Goal: Task Accomplishment & Management: Manage account settings

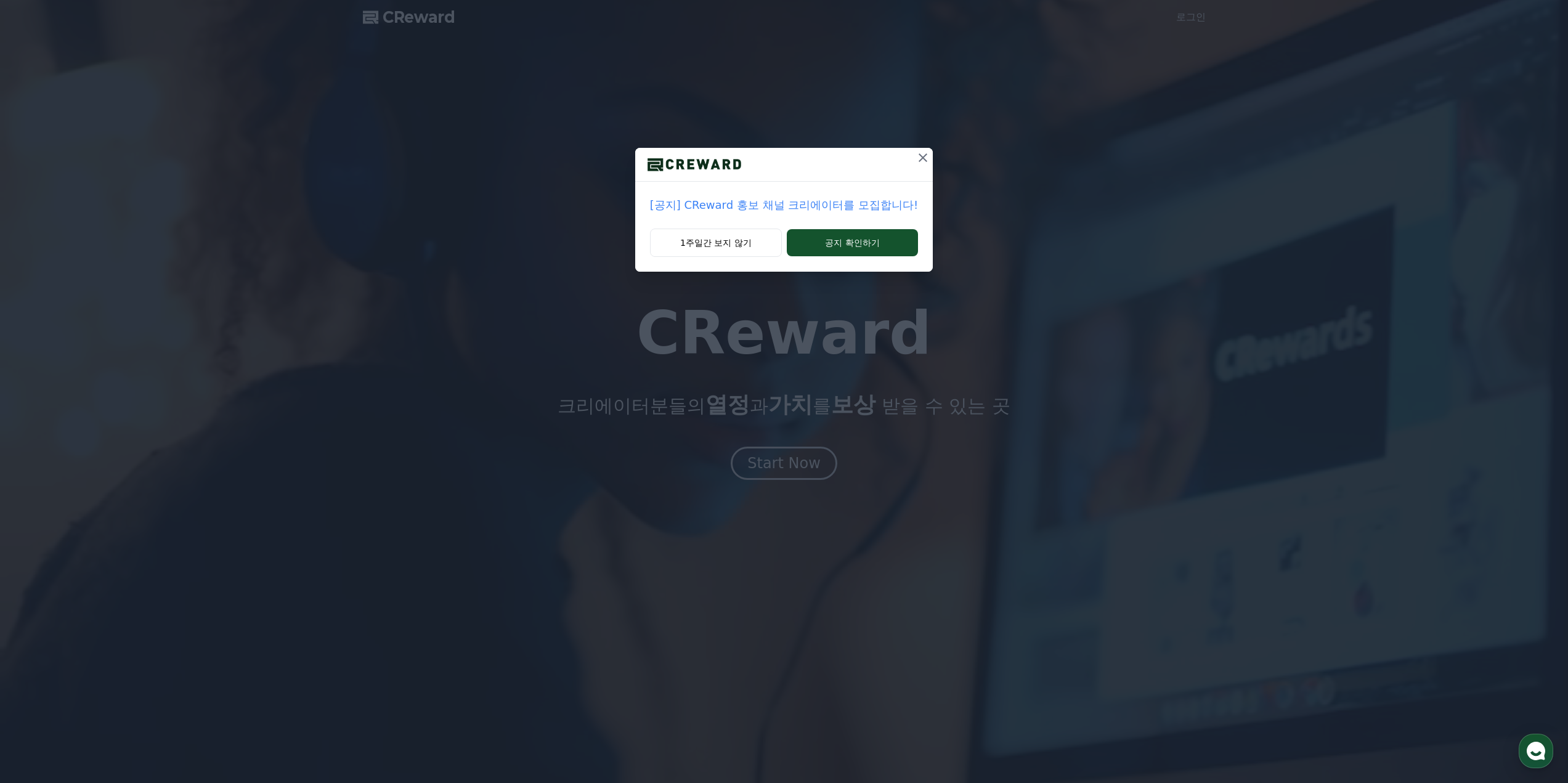
click at [922, 151] on icon at bounding box center [923, 157] width 15 height 15
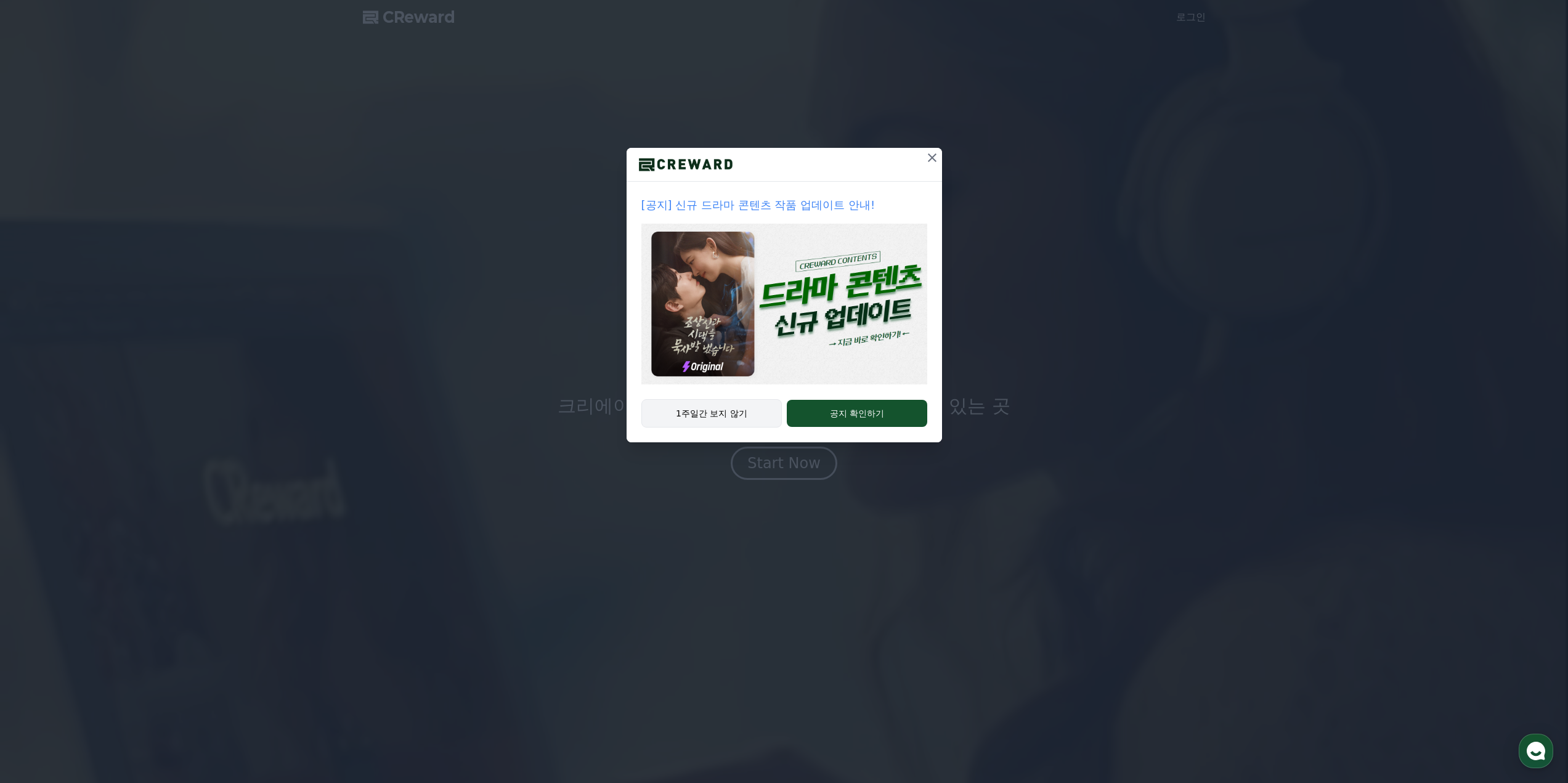
click at [725, 419] on button "1주일간 보지 않기" at bounding box center [712, 413] width 141 height 29
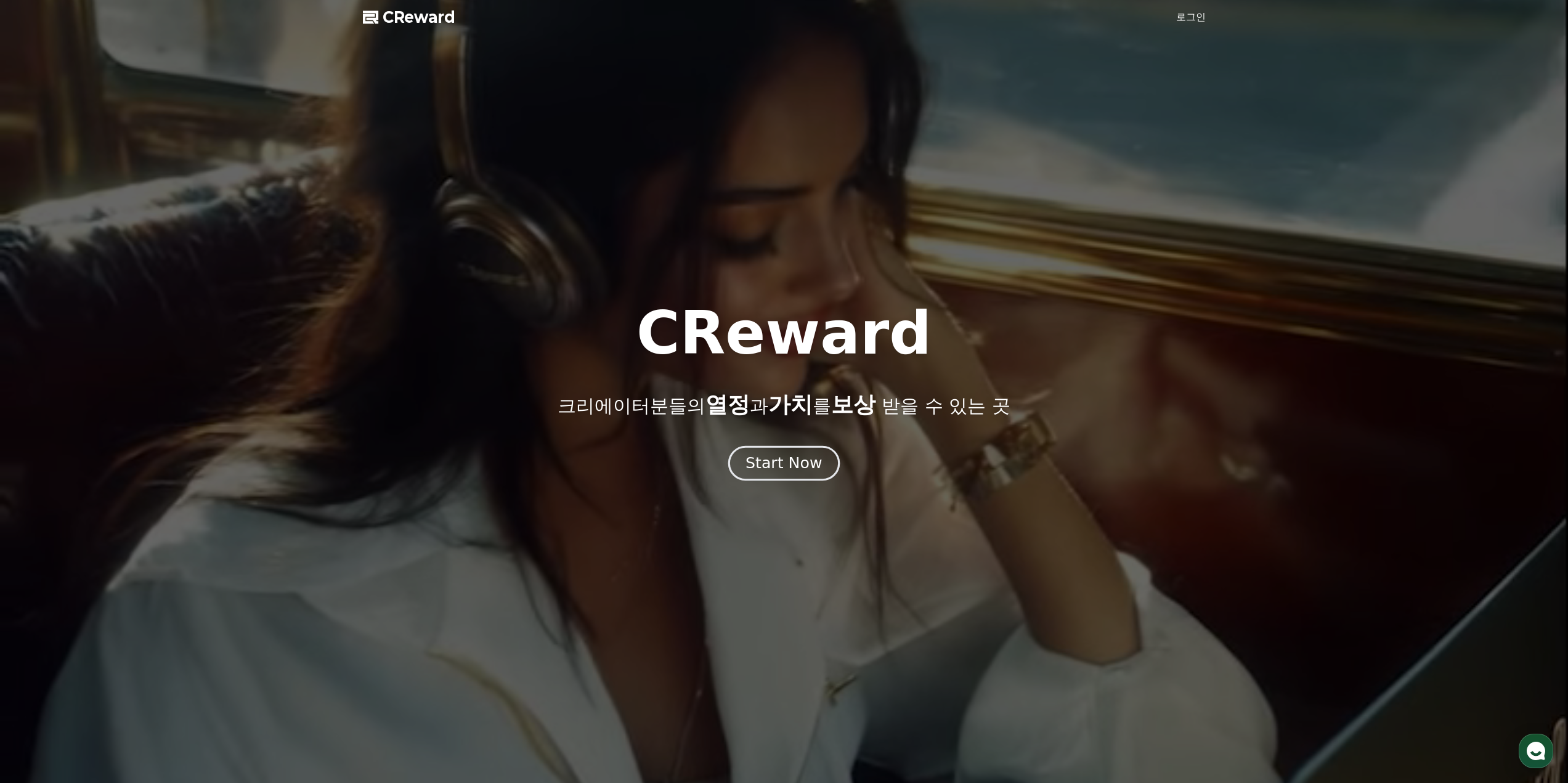
click at [791, 465] on div "Start Now" at bounding box center [783, 463] width 76 height 21
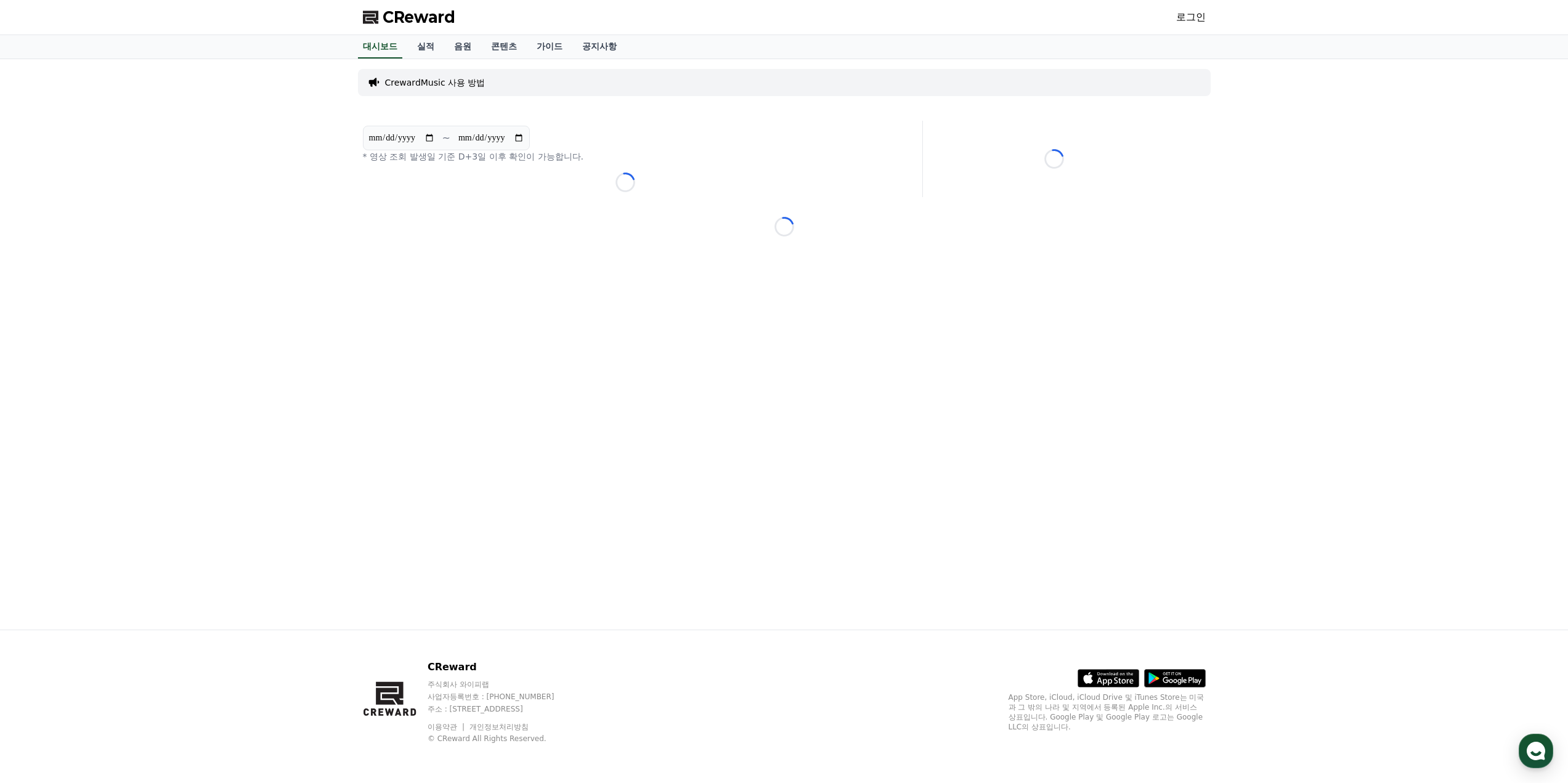
click at [1181, 13] on link "로그인" at bounding box center [1191, 17] width 29 height 15
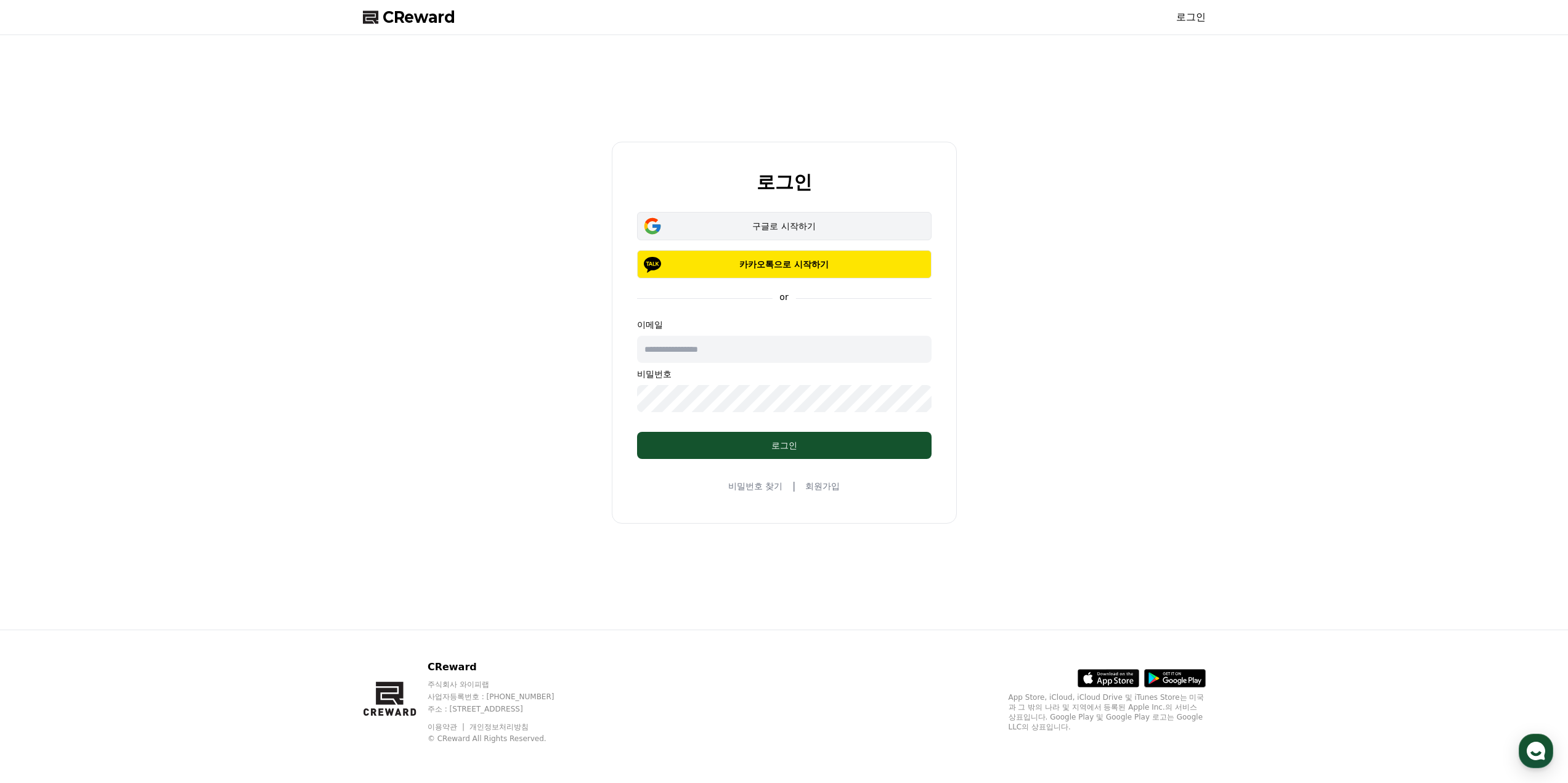
click at [749, 223] on div "구글로 시작하기" at bounding box center [784, 226] width 259 height 13
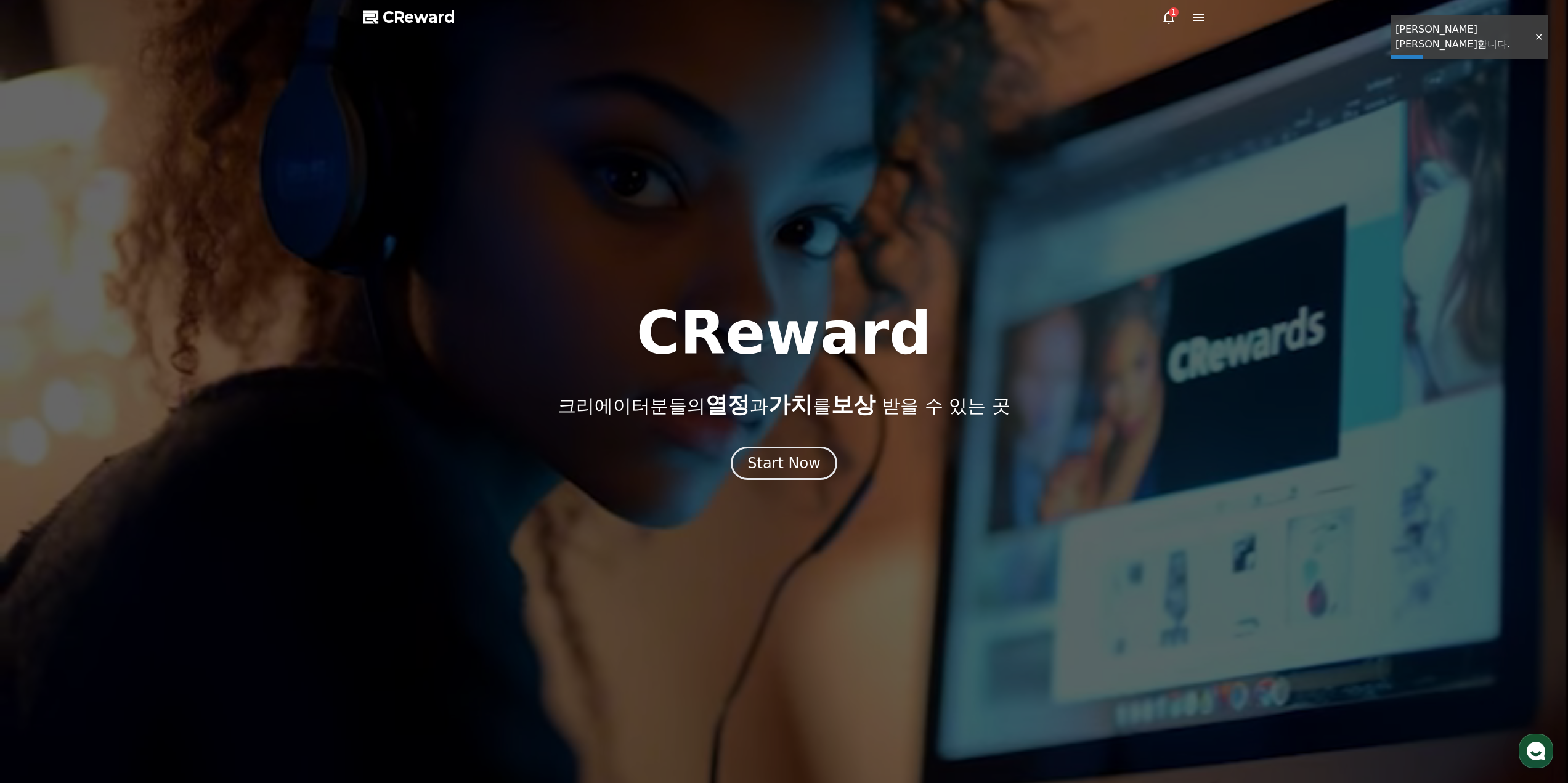
click at [1163, 20] on icon at bounding box center [1169, 17] width 15 height 15
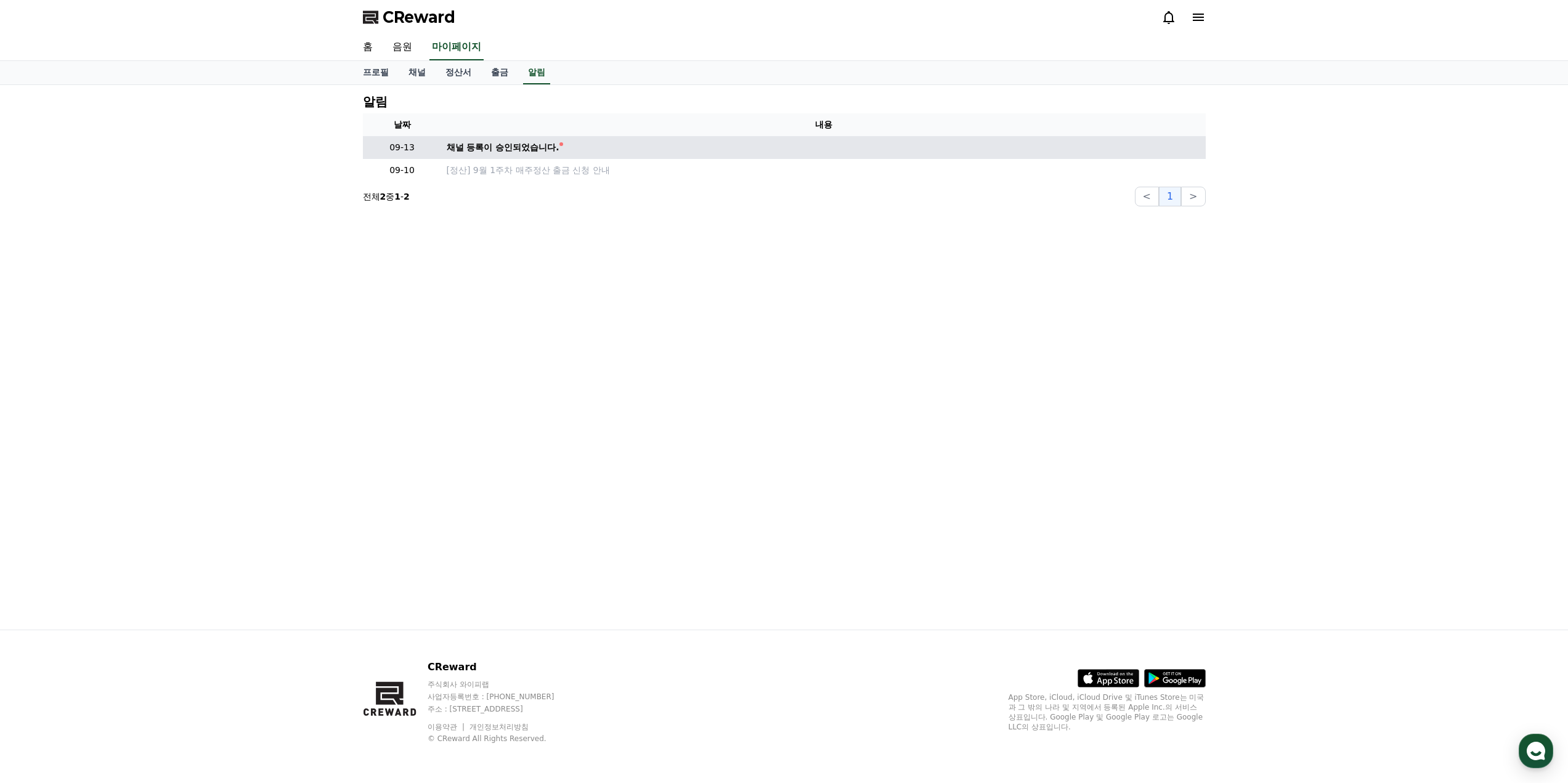
click at [491, 139] on td "채널 등록이 승인되었습니다." at bounding box center [824, 147] width 764 height 23
click at [489, 144] on div "채널 등록이 승인되었습니다." at bounding box center [503, 147] width 113 height 13
click at [489, 148] on div "채널 등록이 승인되었습니다." at bounding box center [503, 147] width 113 height 13
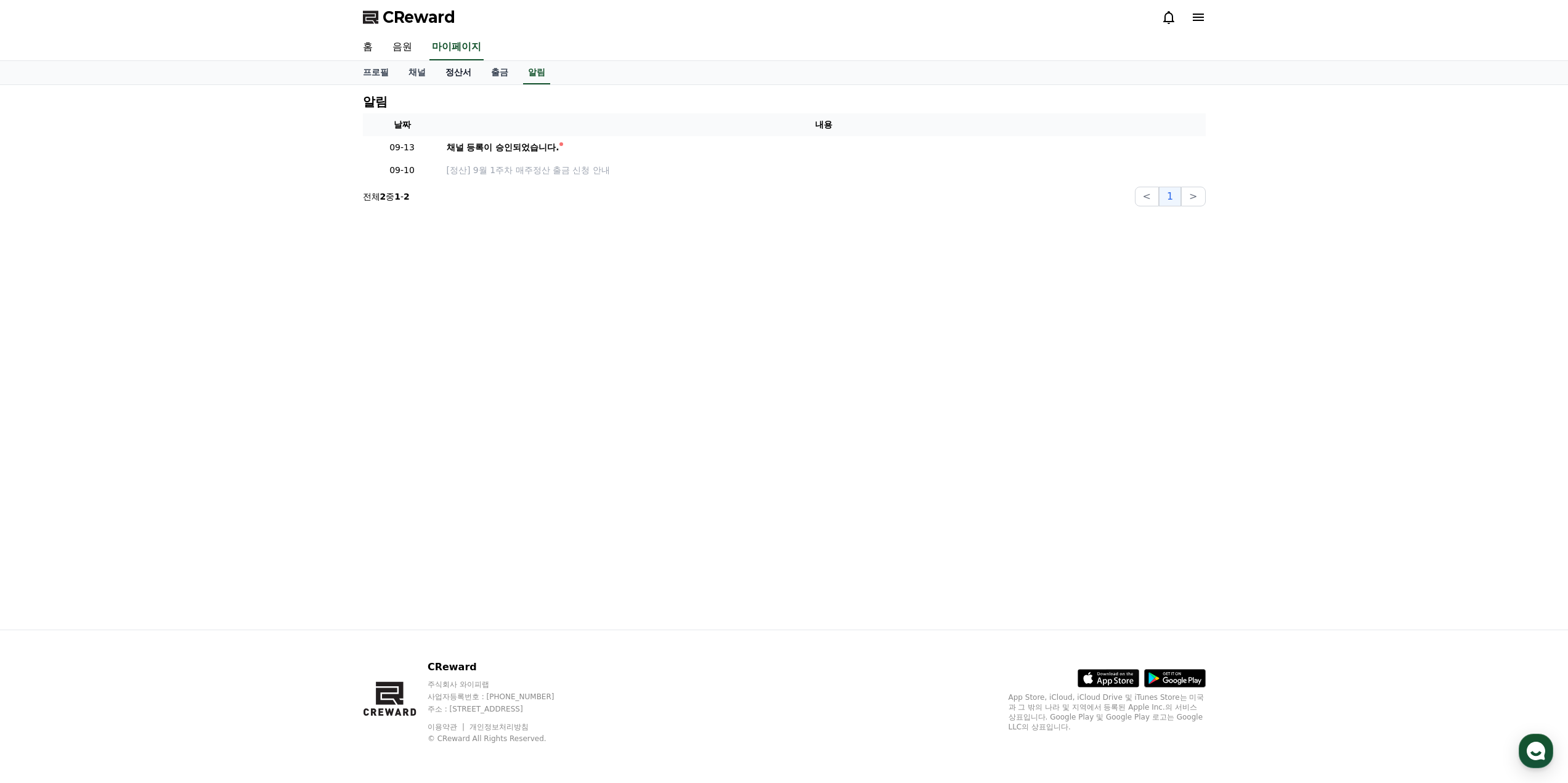
click at [446, 74] on link "정산서" at bounding box center [458, 73] width 45 height 24
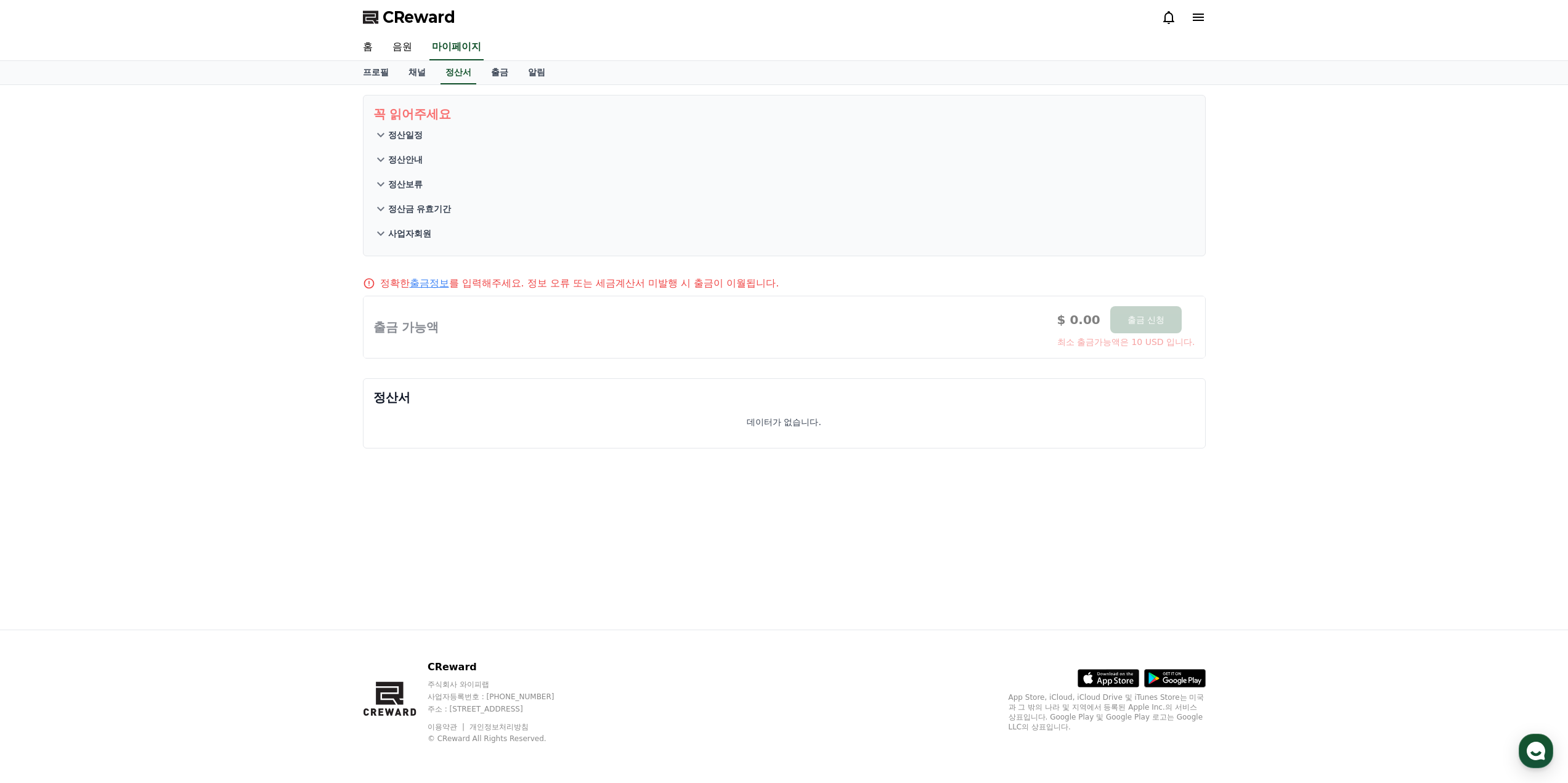
click at [414, 137] on p "정산일정" at bounding box center [405, 135] width 34 height 13
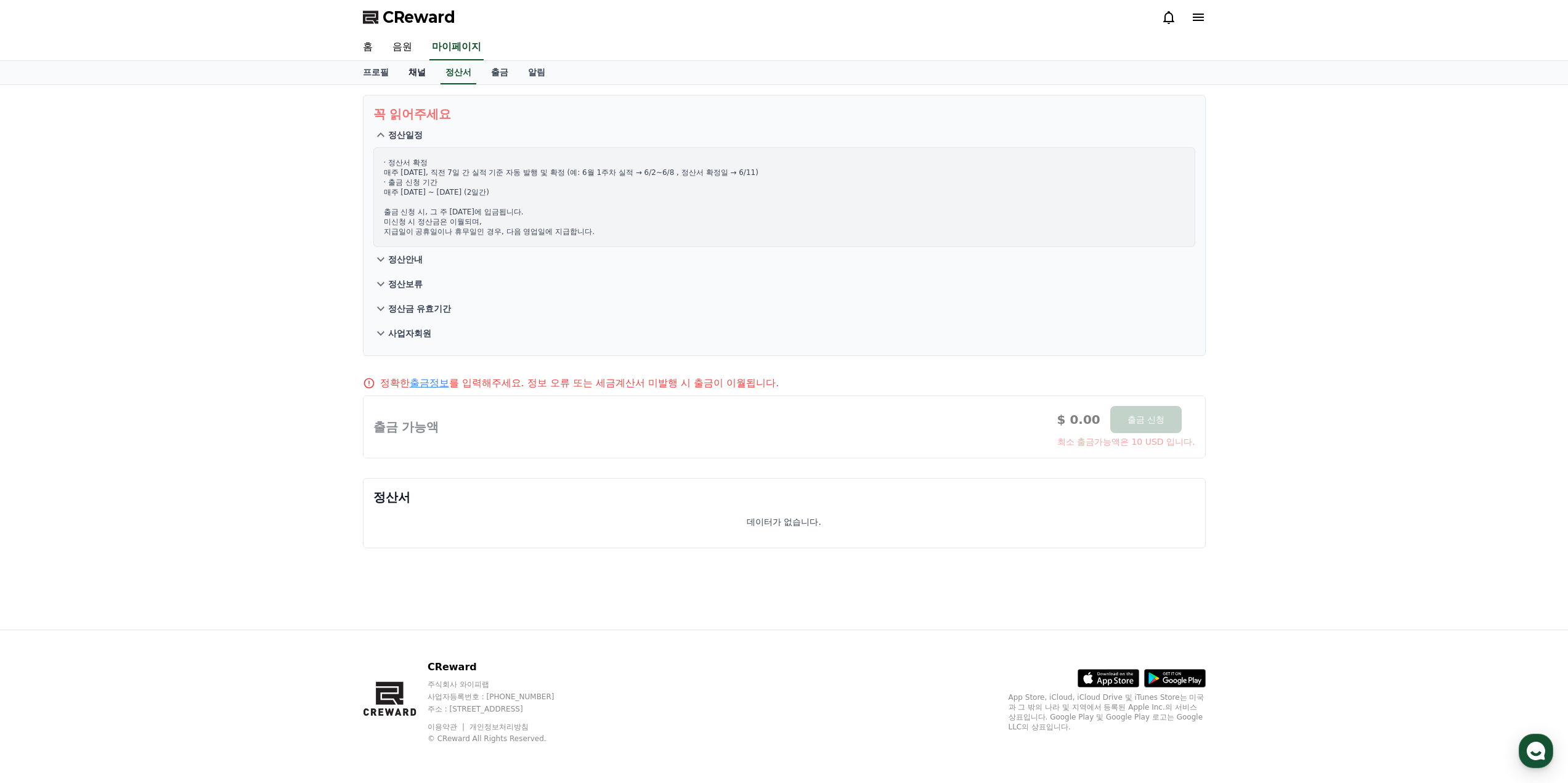
click at [407, 80] on link "채널" at bounding box center [417, 73] width 37 height 24
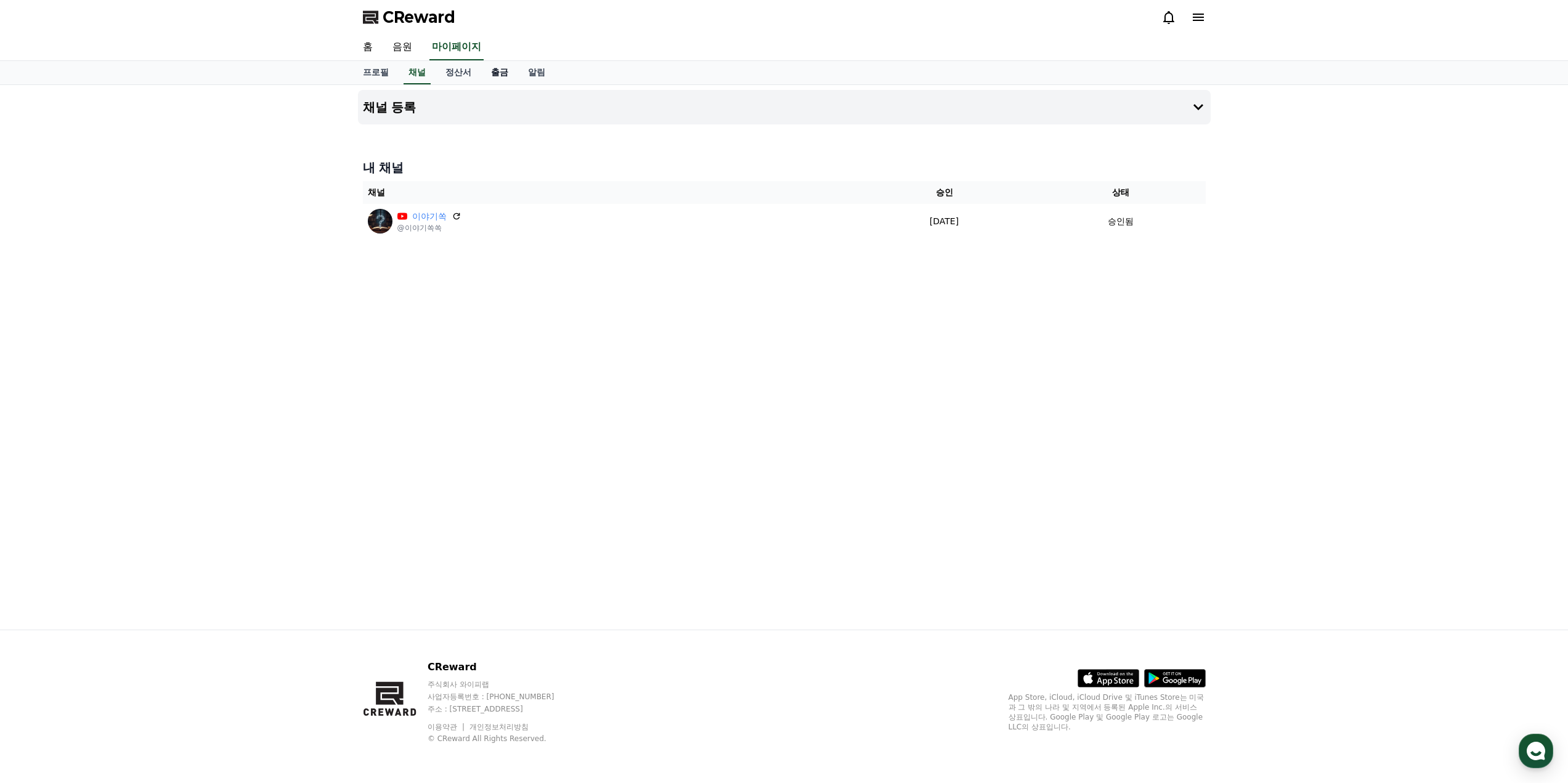
click at [495, 74] on link "출금" at bounding box center [499, 73] width 37 height 24
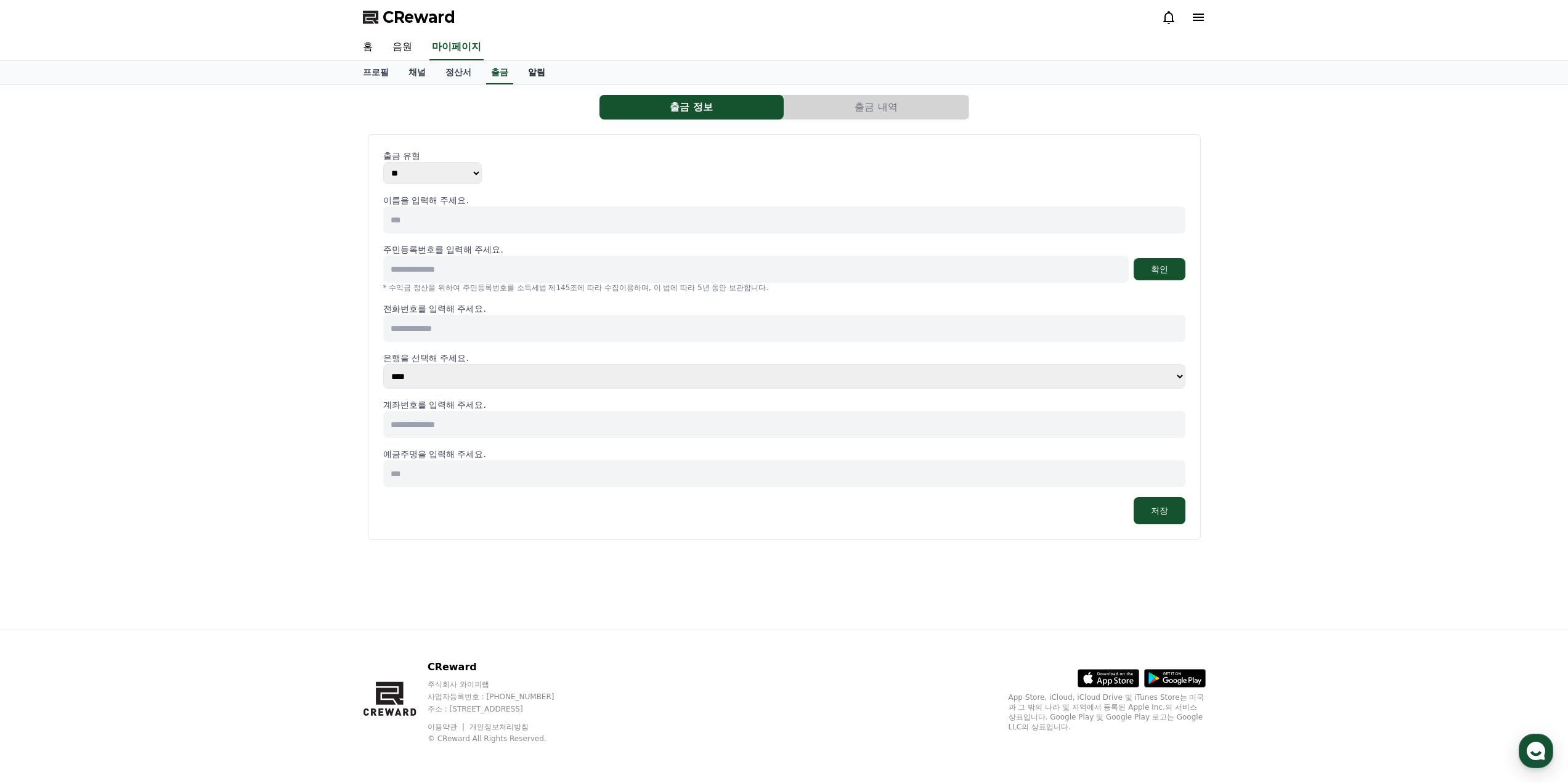
click at [542, 74] on link "알림" at bounding box center [536, 73] width 37 height 24
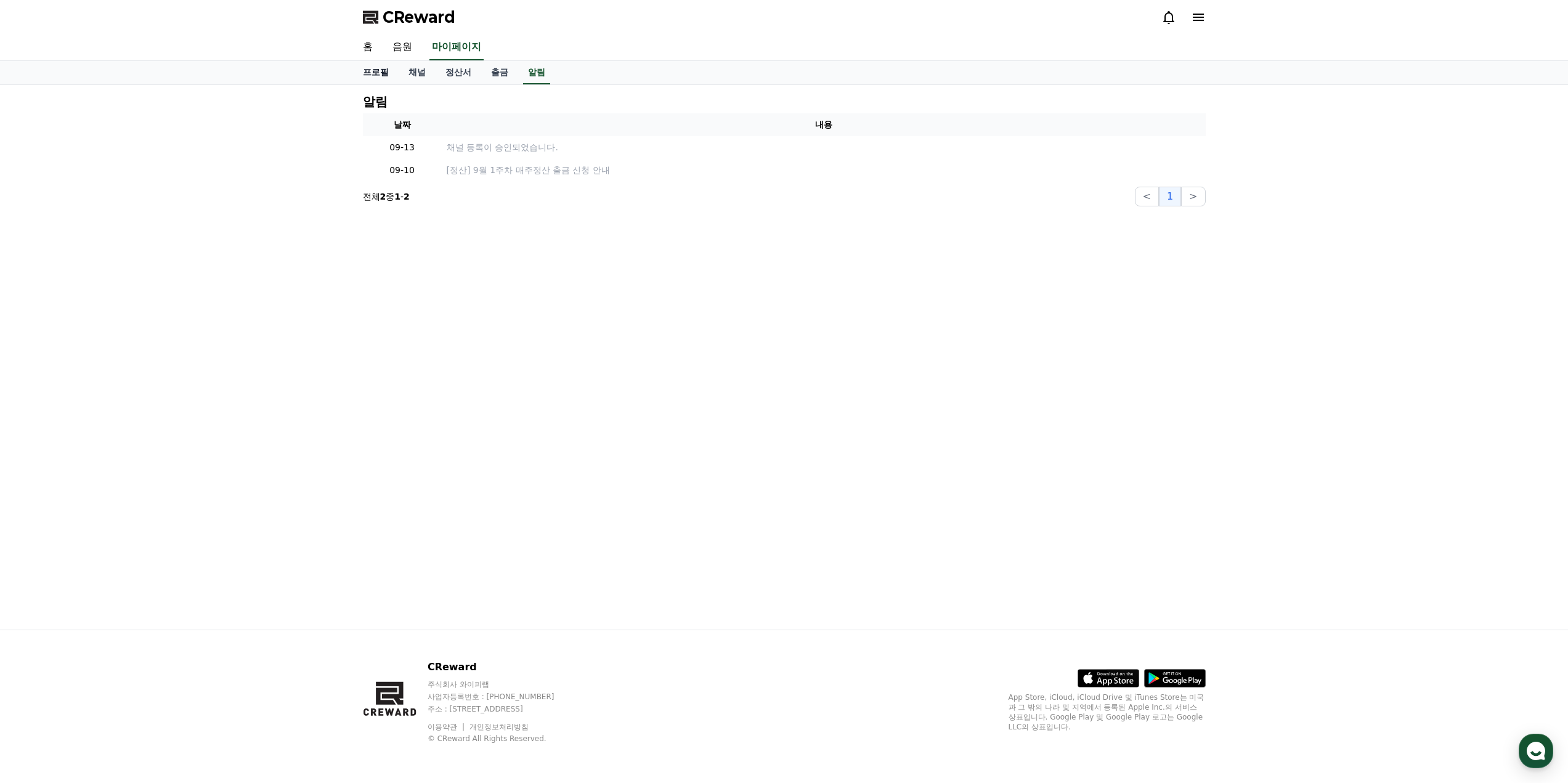
click at [378, 83] on link "프로필" at bounding box center [376, 73] width 45 height 24
select select "**********"
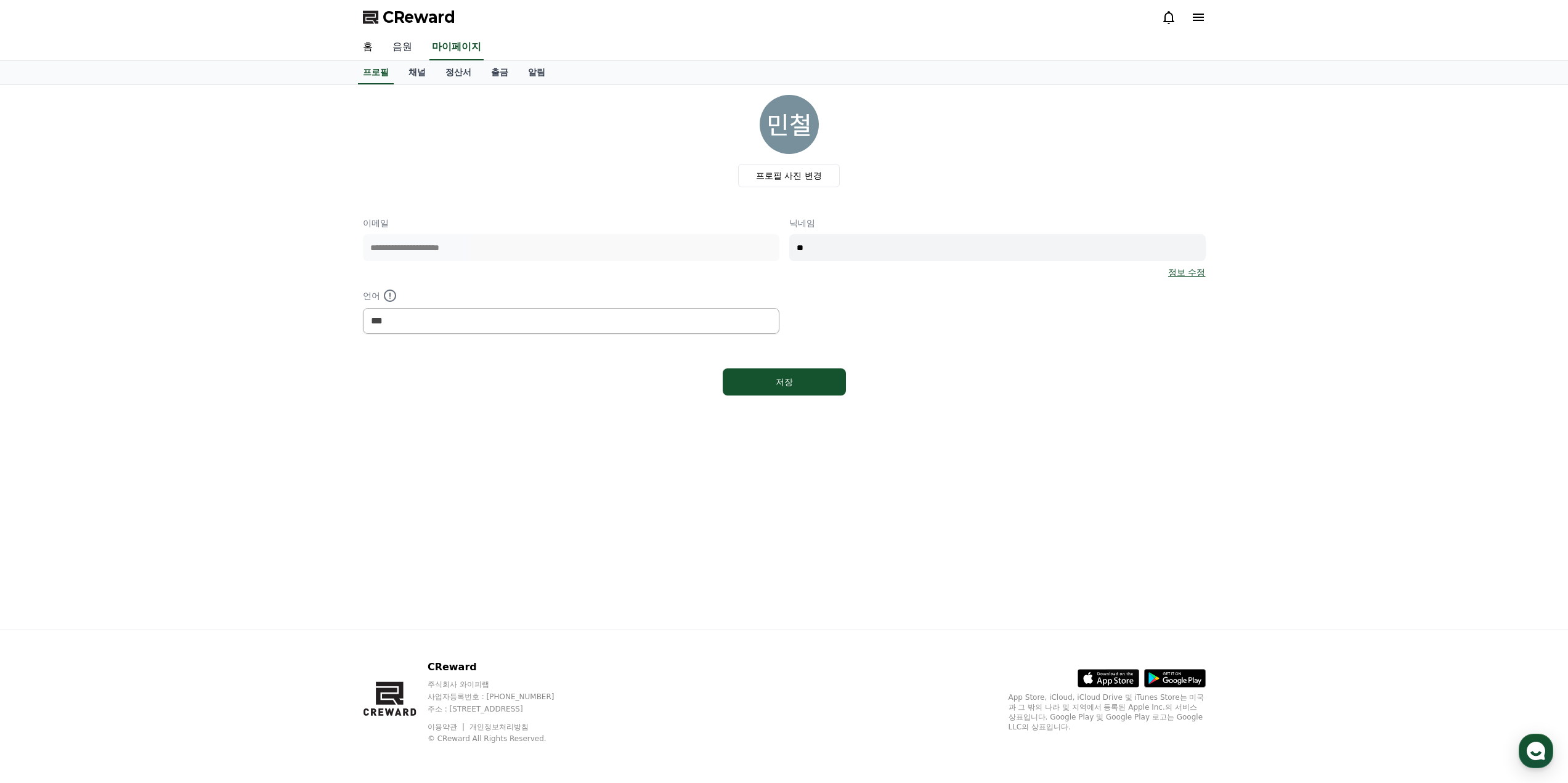
click at [401, 45] on link "음원" at bounding box center [402, 47] width 39 height 26
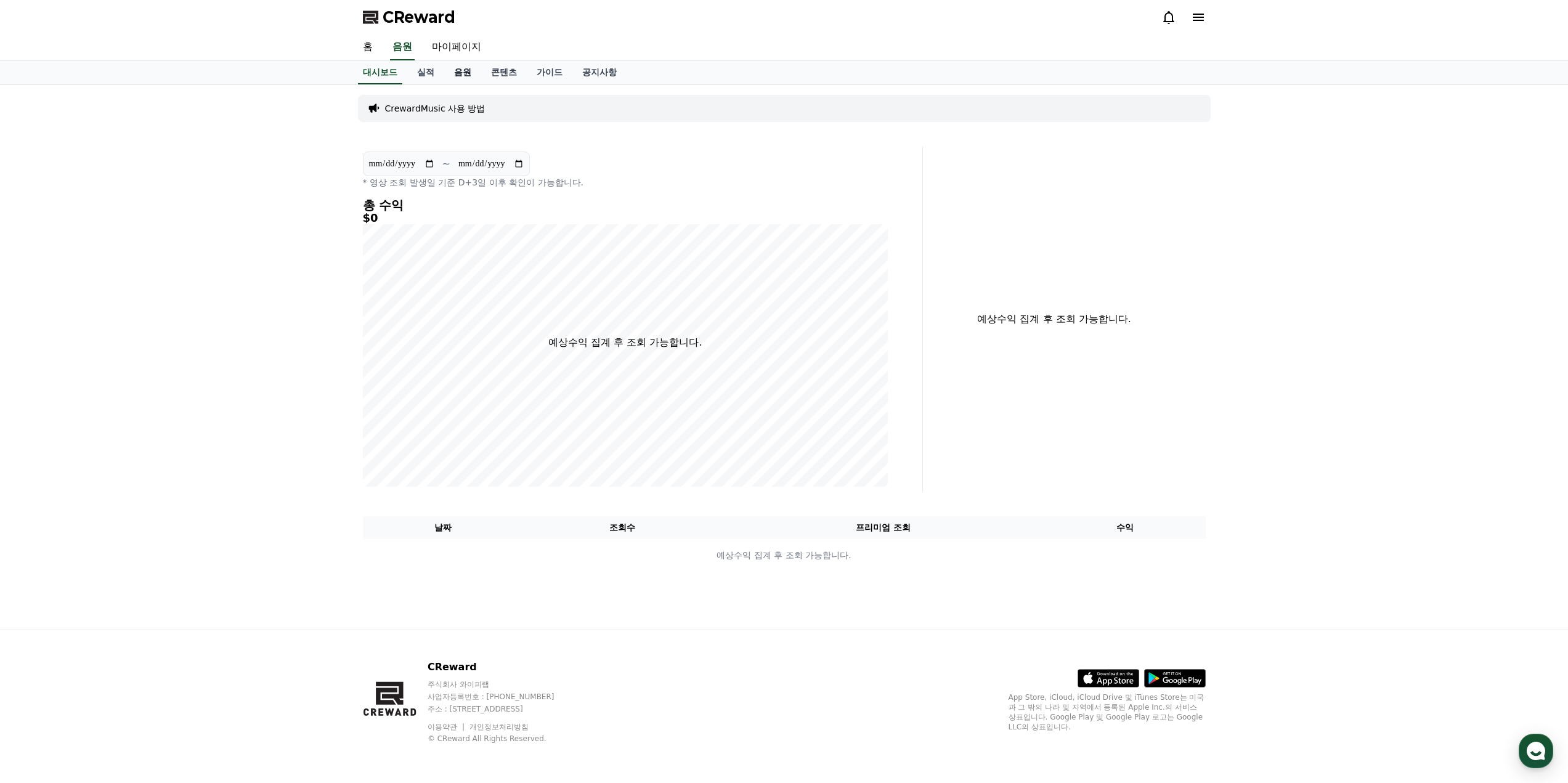
click at [467, 68] on link "음원" at bounding box center [462, 73] width 37 height 24
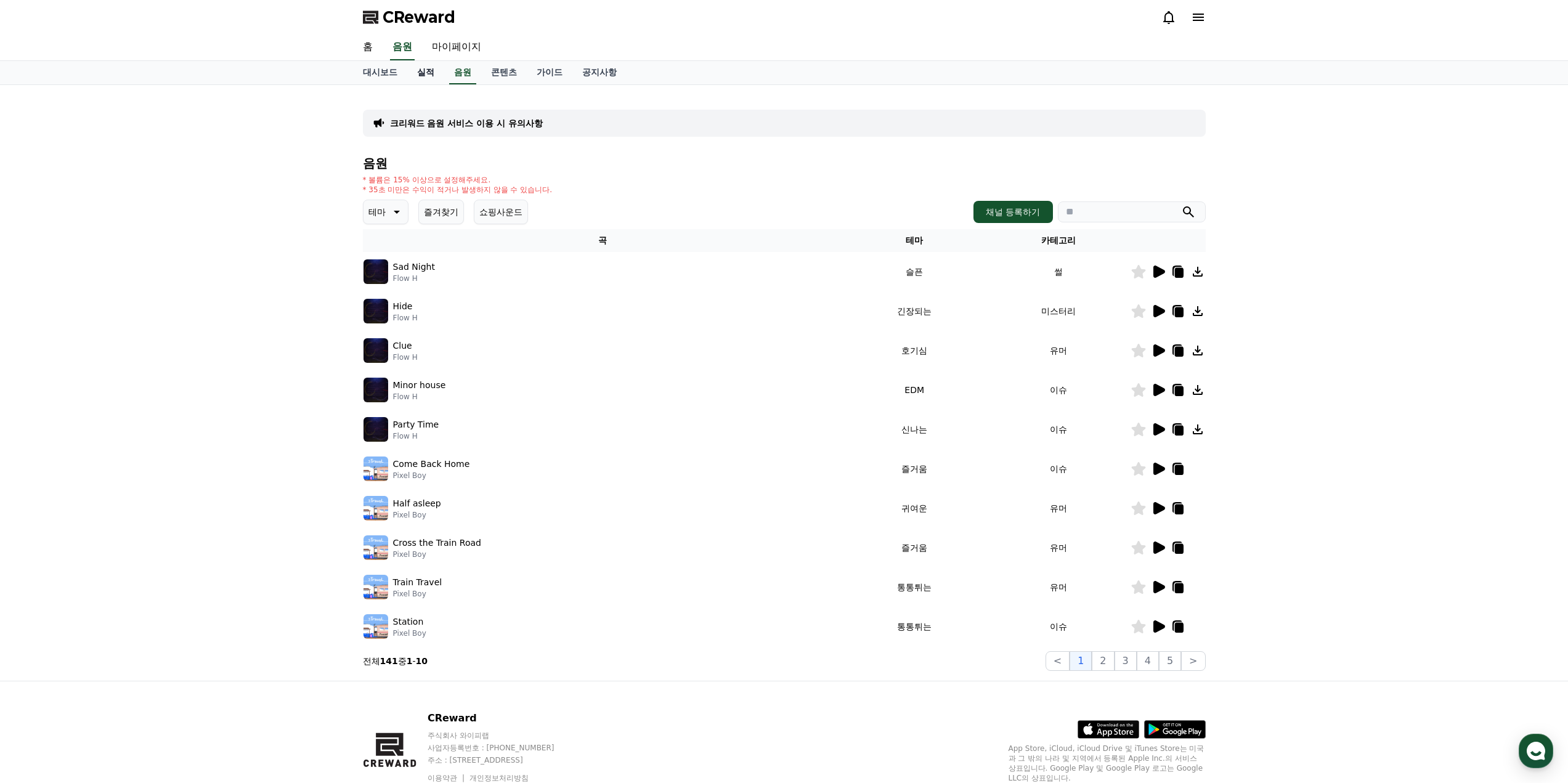
click at [411, 68] on link "실적" at bounding box center [425, 73] width 37 height 24
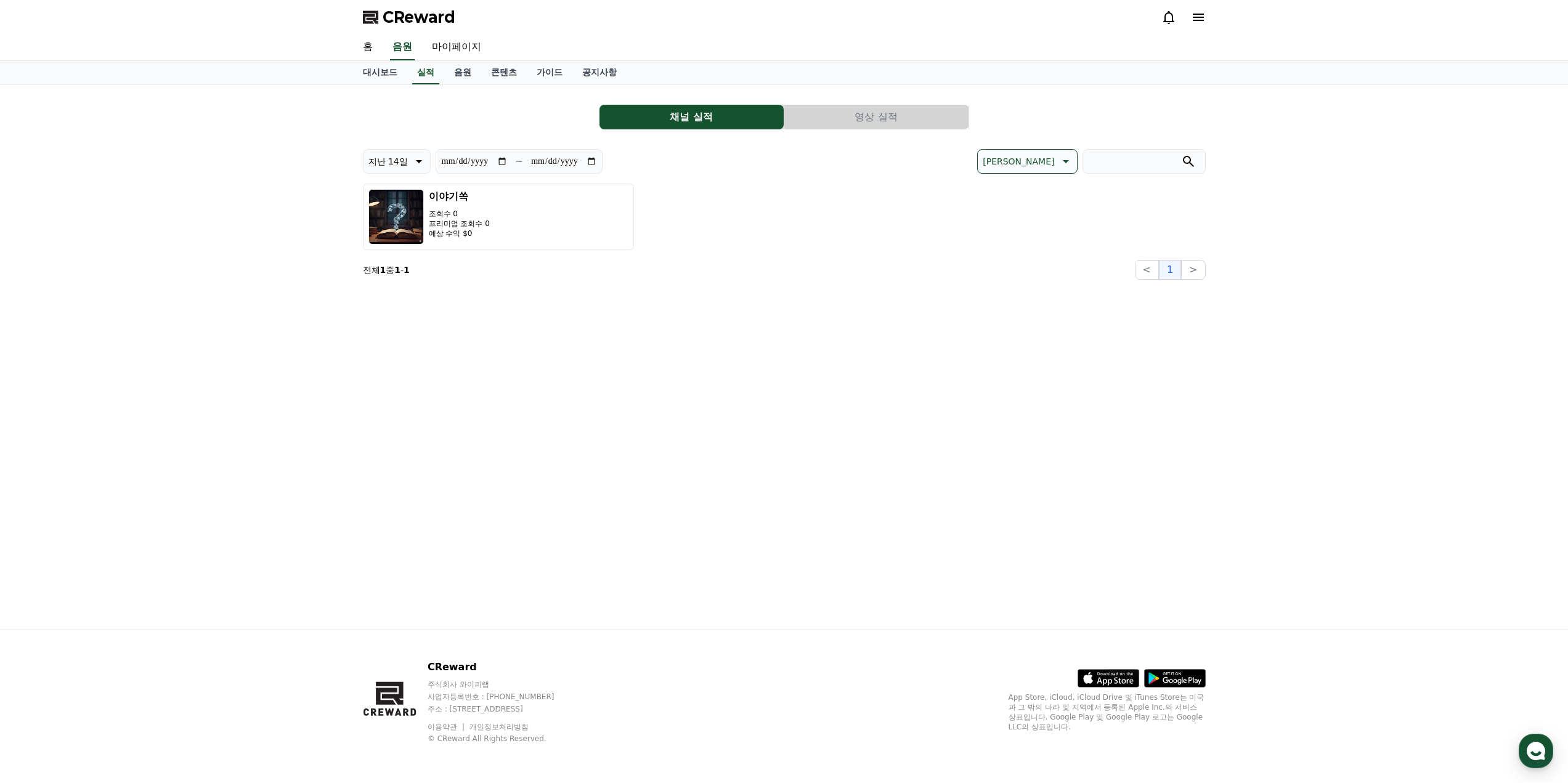
click at [892, 111] on button "영상 실적" at bounding box center [877, 117] width 184 height 24
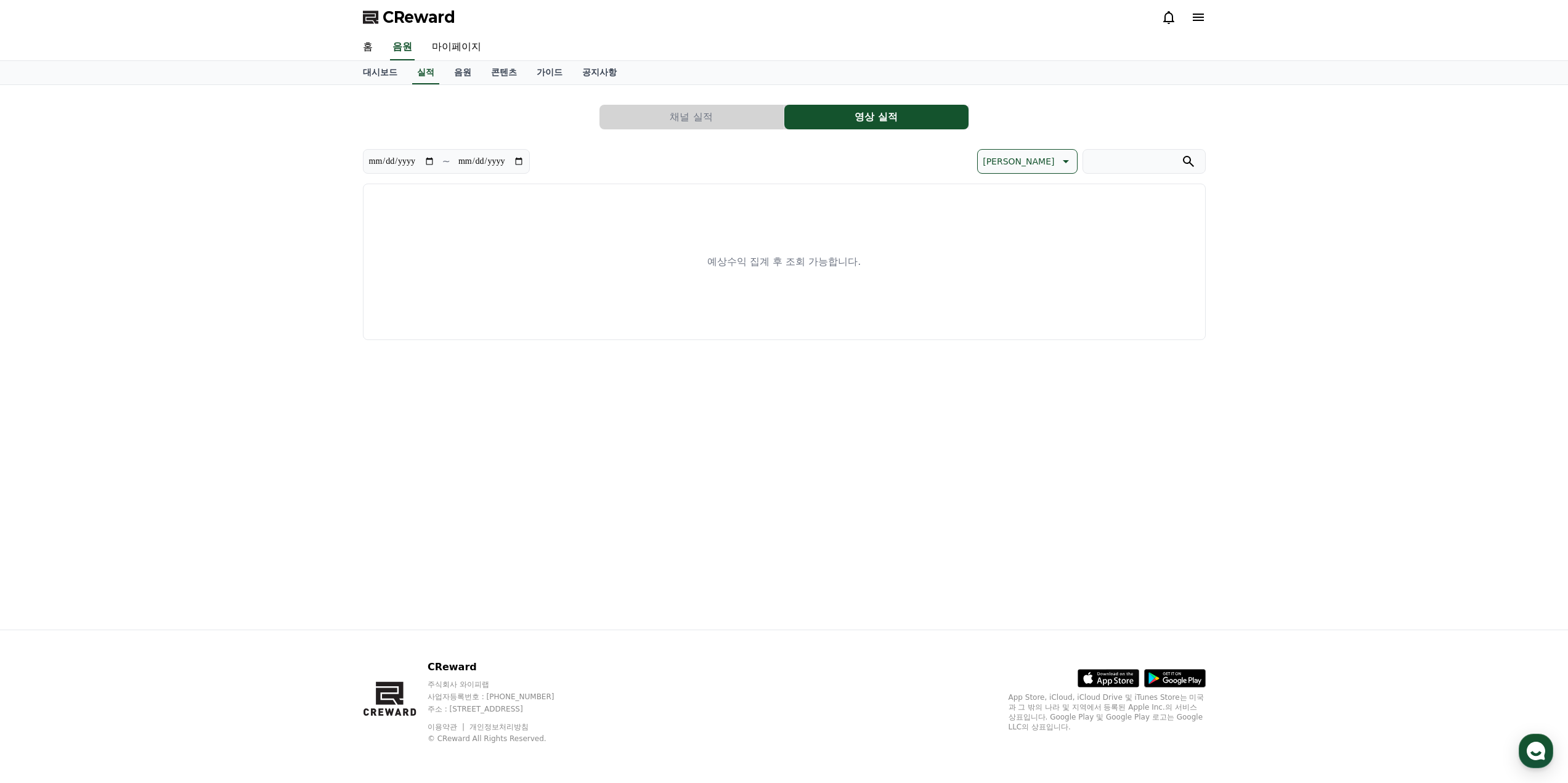
click at [752, 103] on div "**********" at bounding box center [784, 217] width 843 height 245
click at [719, 114] on button "채널 실적" at bounding box center [692, 117] width 184 height 24
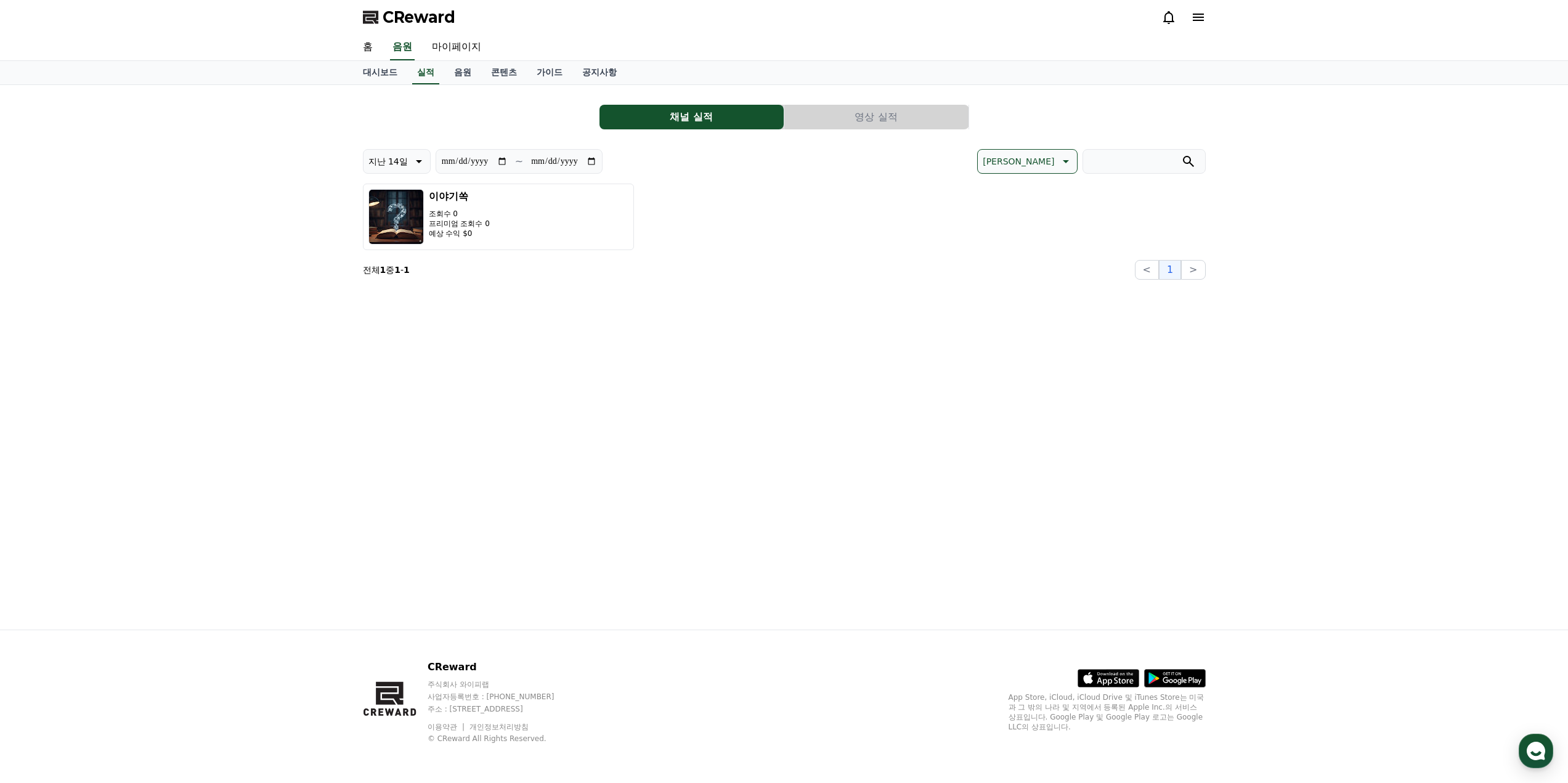
click at [817, 117] on button "영상 실적" at bounding box center [877, 117] width 184 height 24
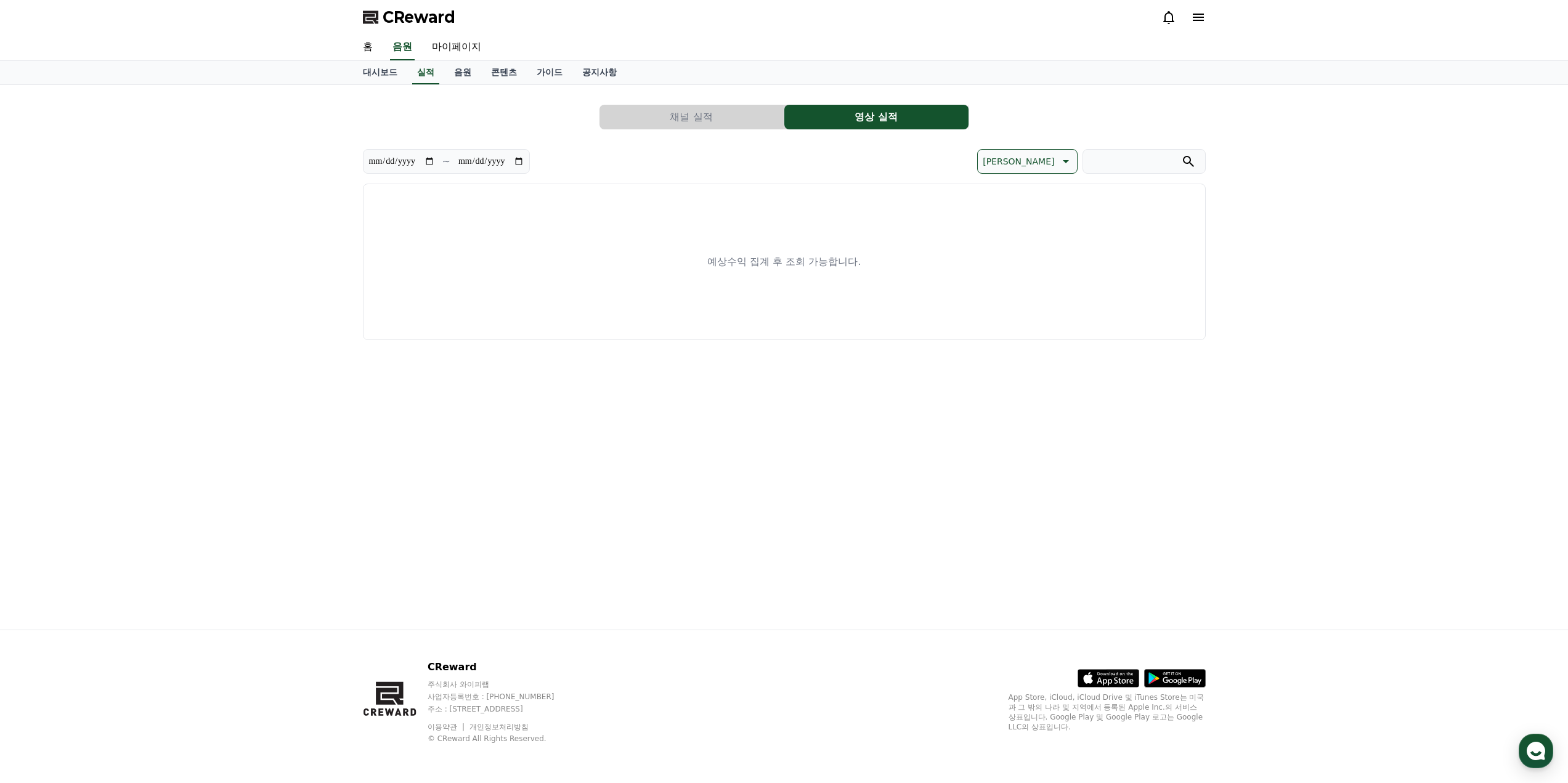
click at [738, 112] on button "채널 실적" at bounding box center [692, 117] width 184 height 24
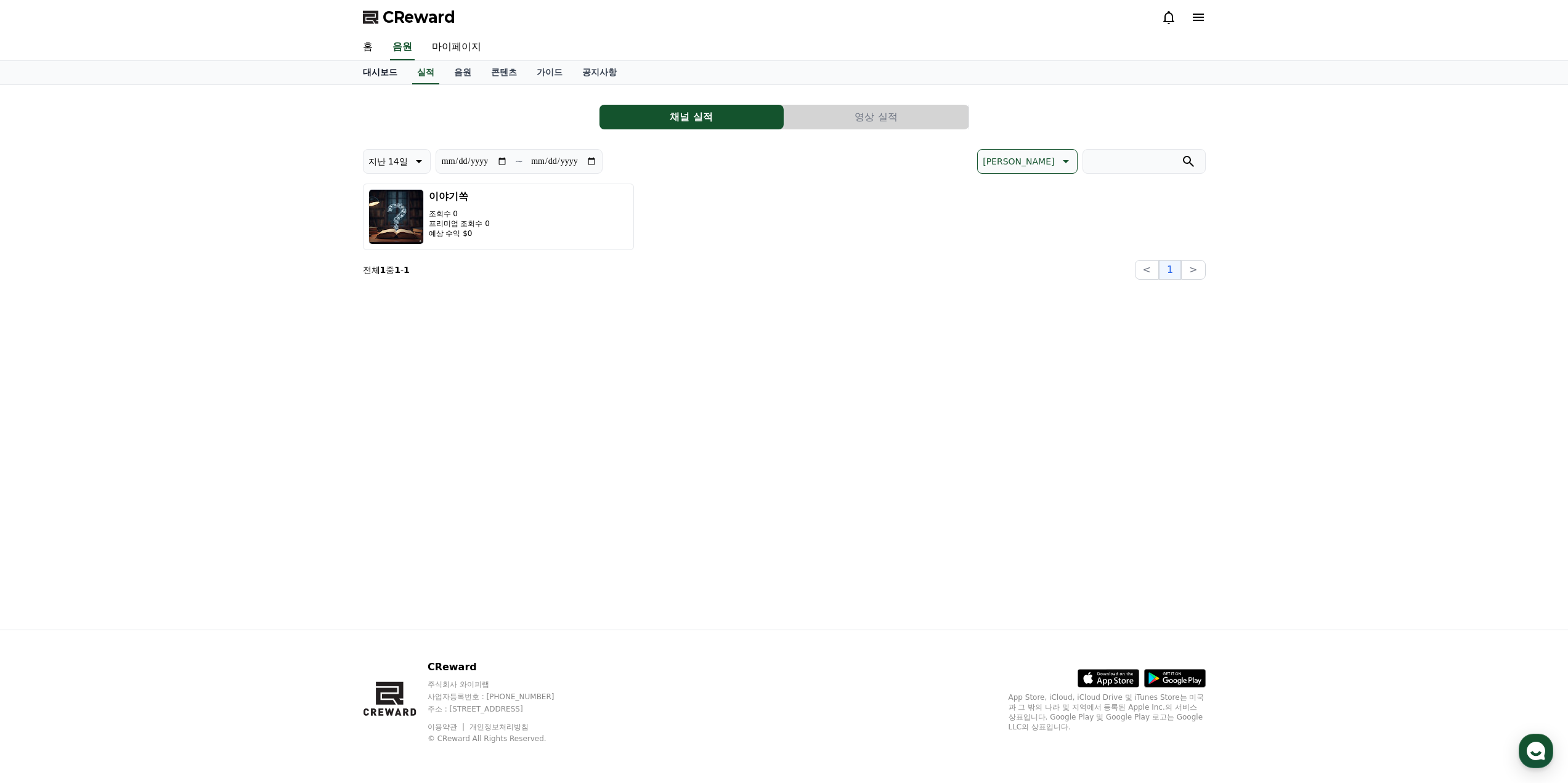
click at [356, 66] on link "대시보드" at bounding box center [380, 73] width 54 height 24
